Goal: Navigation & Orientation: Find specific page/section

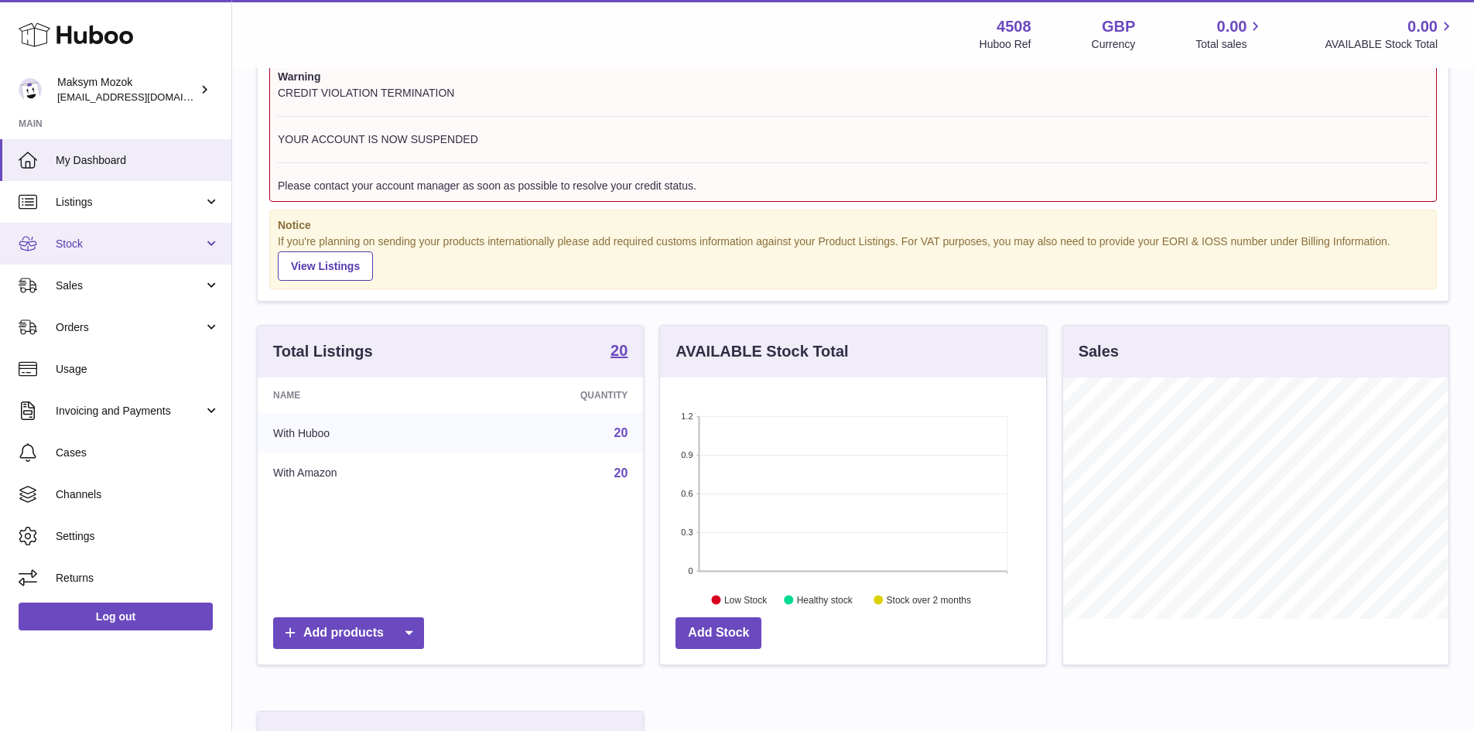
scroll to position [77, 0]
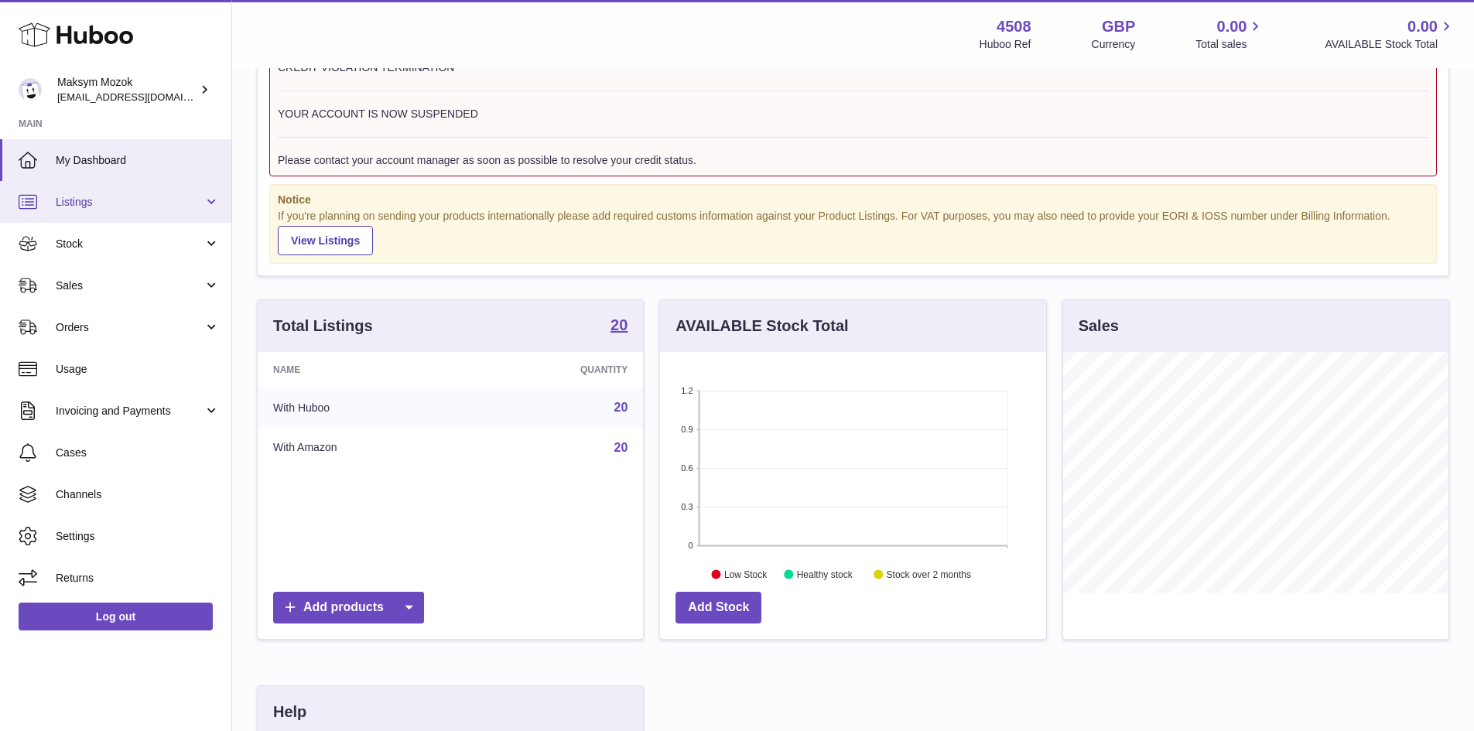
click at [169, 207] on span "Listings" at bounding box center [130, 202] width 148 height 15
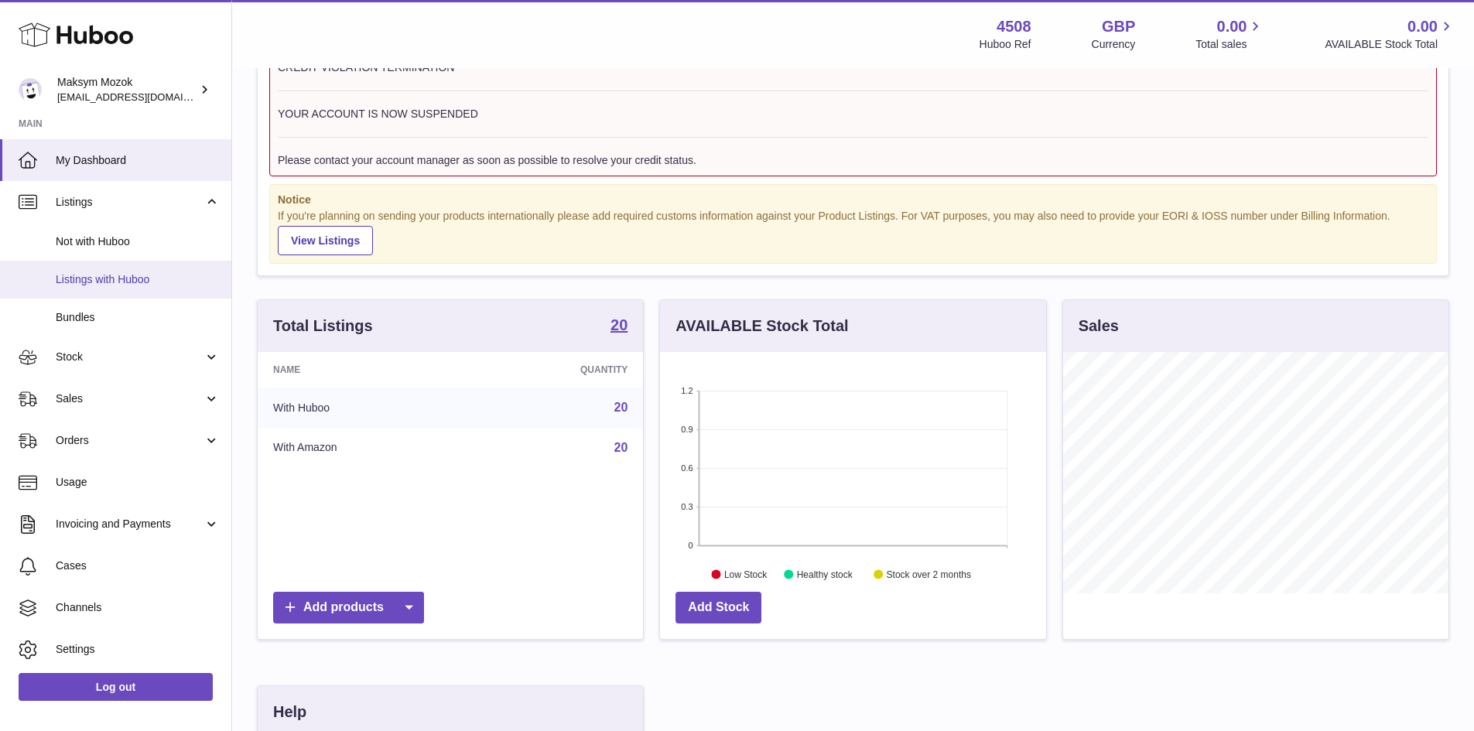
click at [149, 280] on span "Listings with Huboo" at bounding box center [138, 279] width 164 height 15
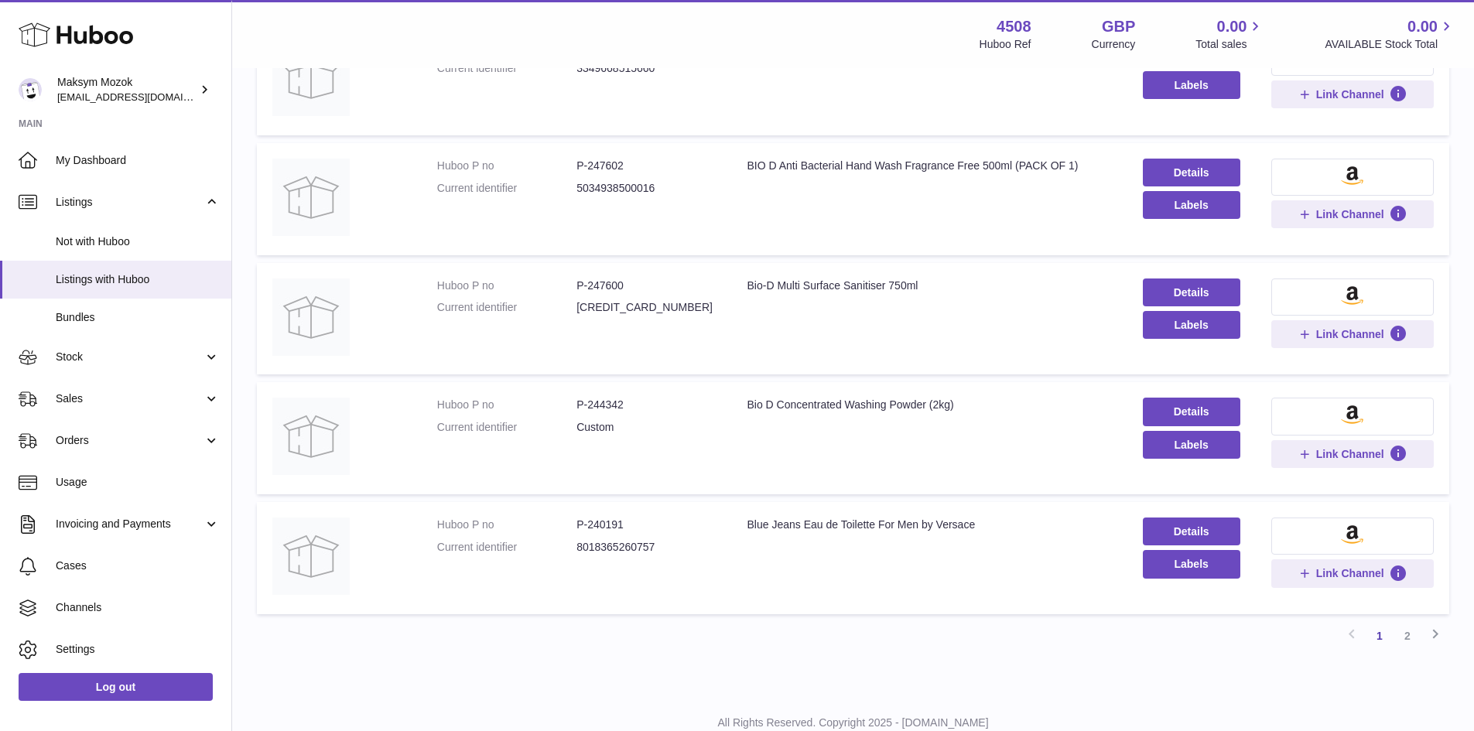
scroll to position [904, 0]
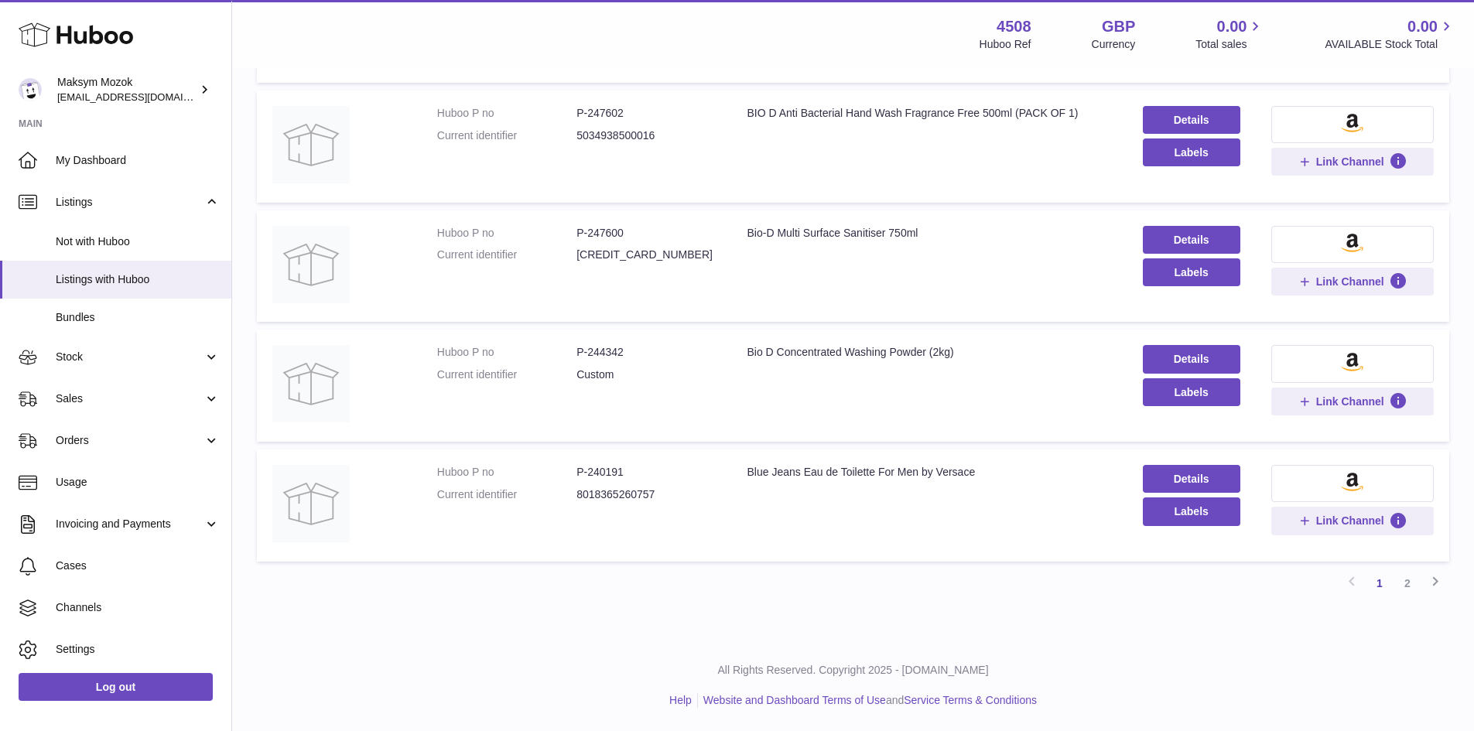
click at [1404, 581] on link "2" at bounding box center [1408, 583] width 28 height 28
